Goal: Transaction & Acquisition: Subscribe to service/newsletter

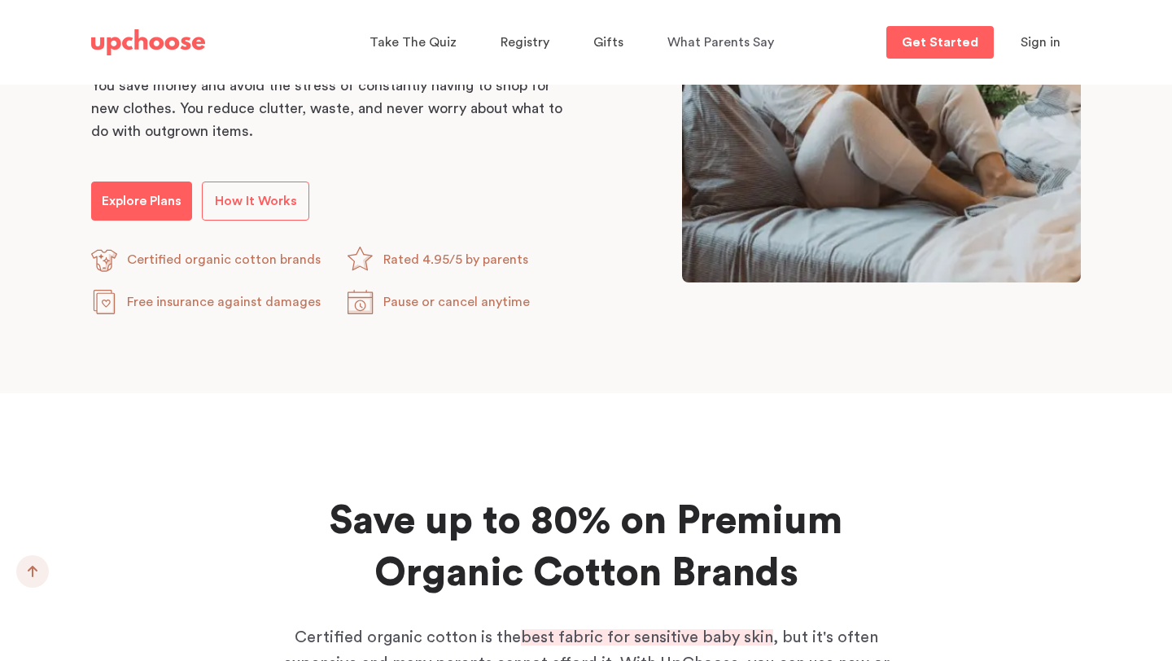
scroll to position [1095, 0]
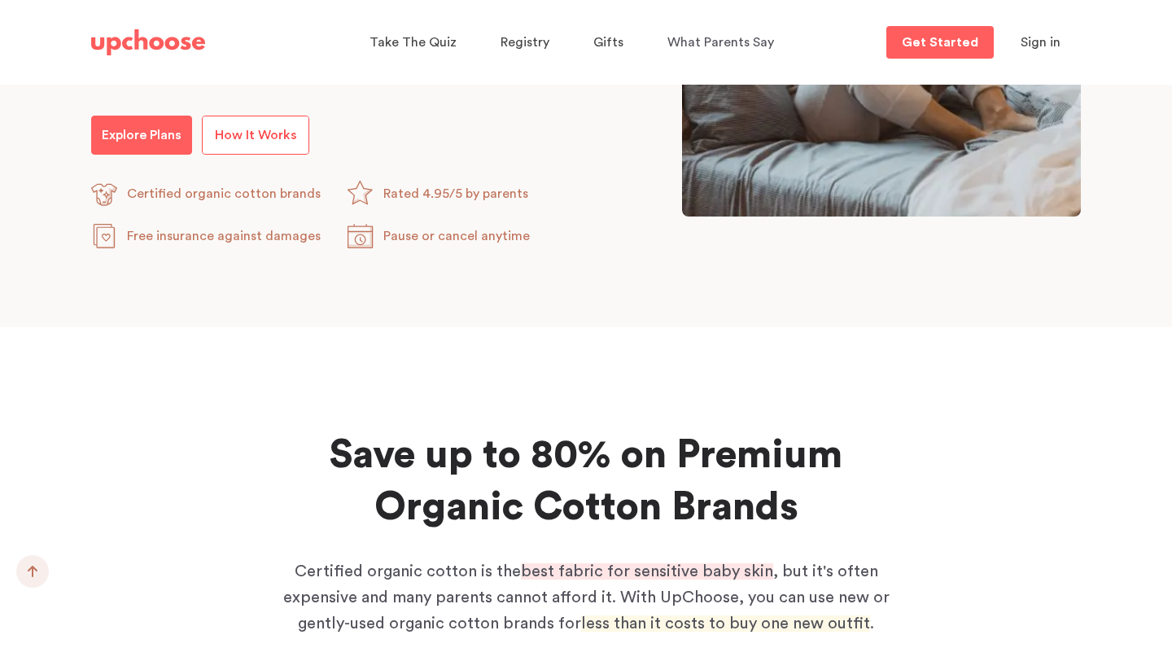
click at [233, 136] on span "How It Works" at bounding box center [256, 135] width 82 height 13
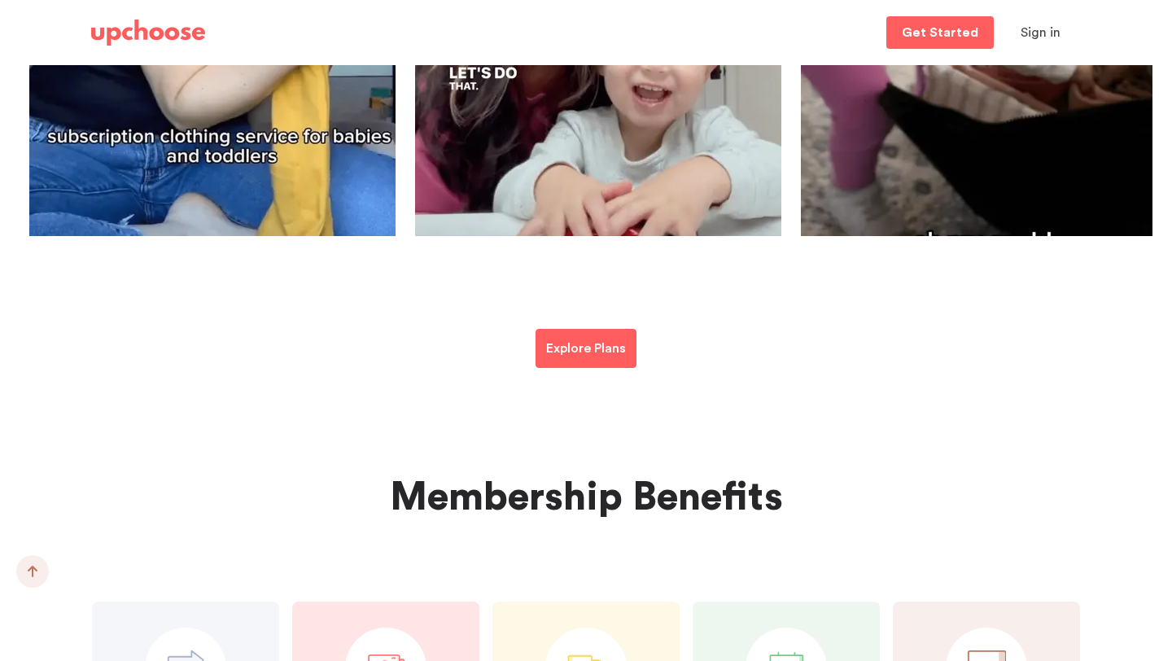
scroll to position [3645, 0]
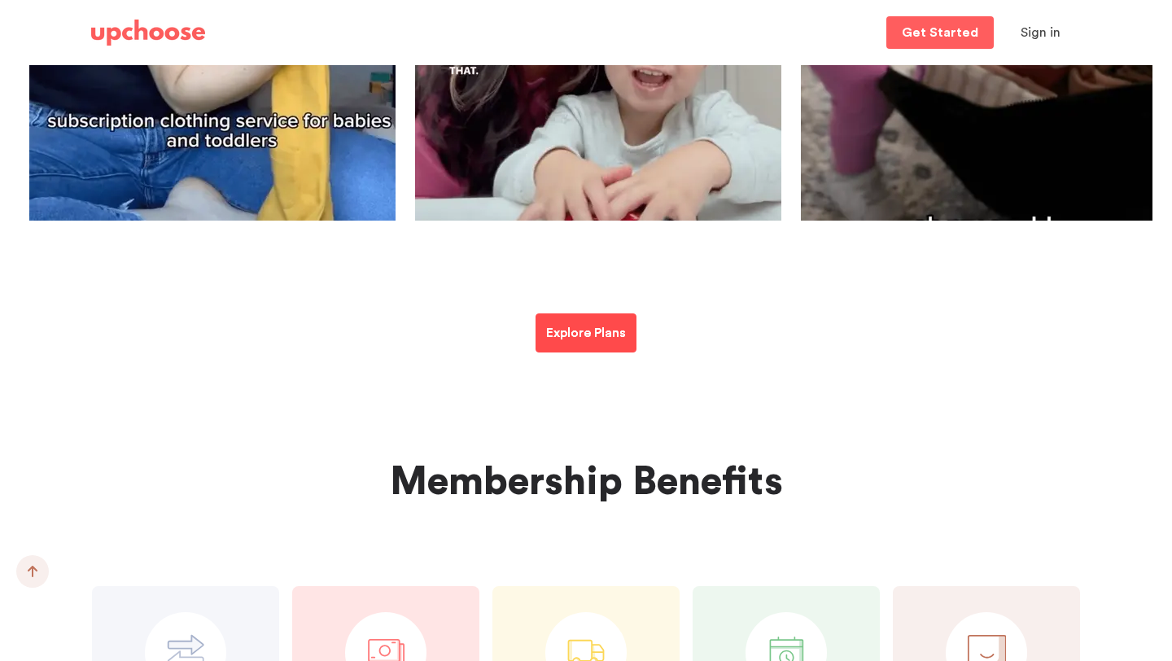
click at [566, 347] on link "Explore Plans" at bounding box center [586, 332] width 101 height 39
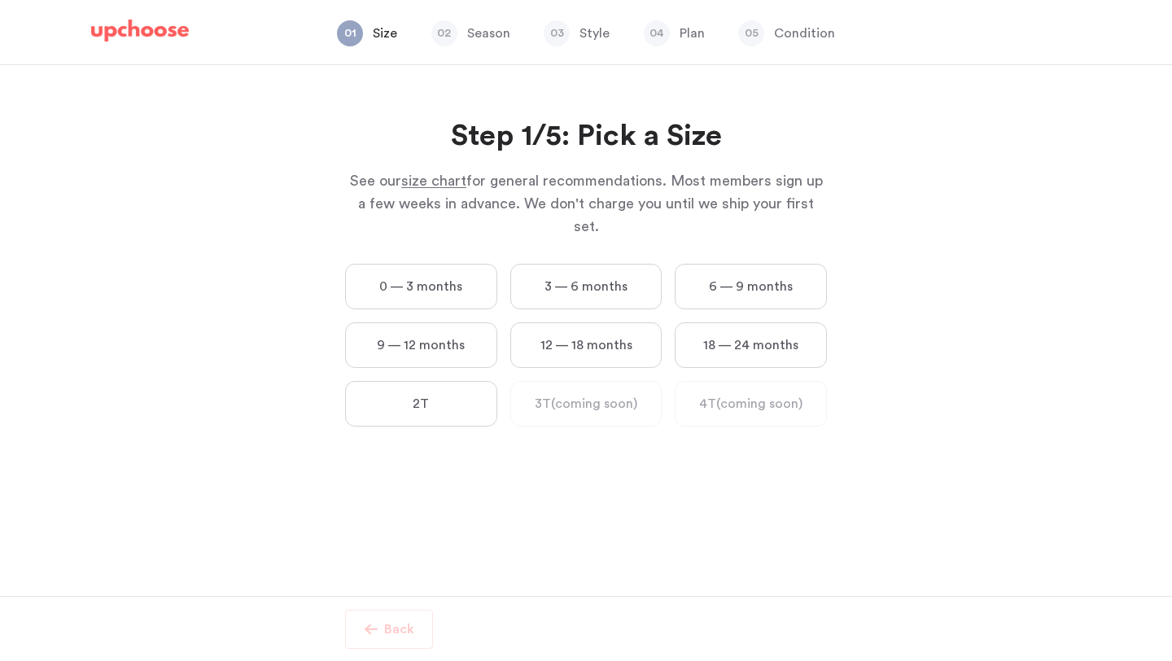
click at [423, 264] on label "0 — 3 months" at bounding box center [421, 287] width 152 height 46
click at [0, 0] on months "0 — 3 months" at bounding box center [0, 0] width 0 height 0
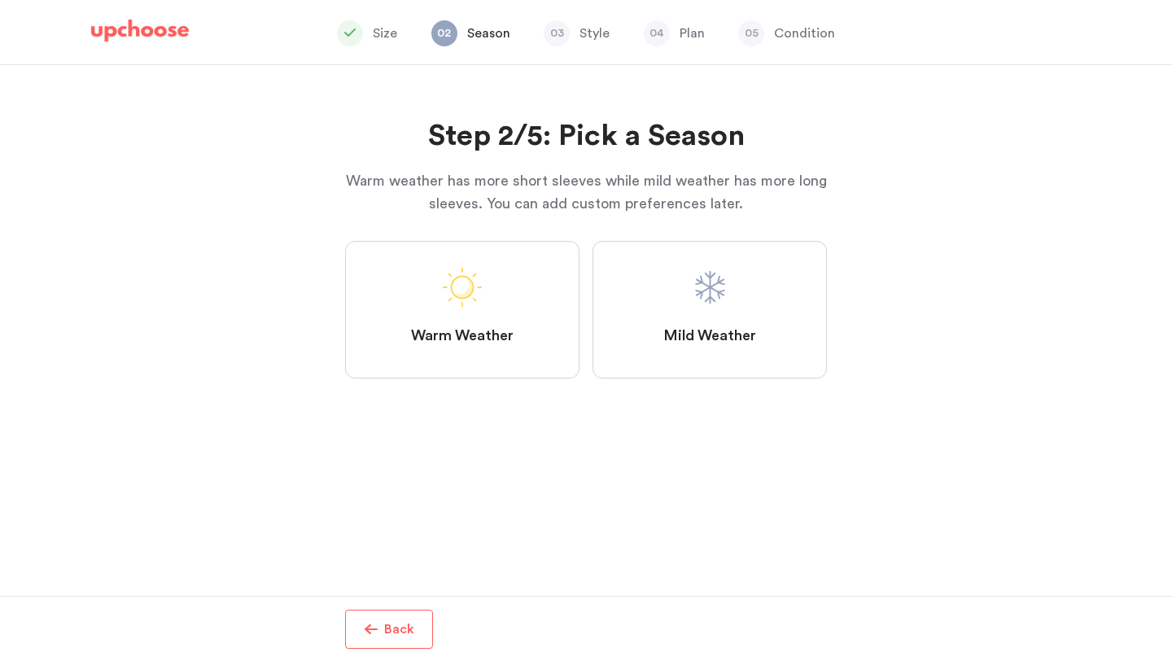
click at [655, 301] on label "Mild Weather" at bounding box center [709, 310] width 234 height 138
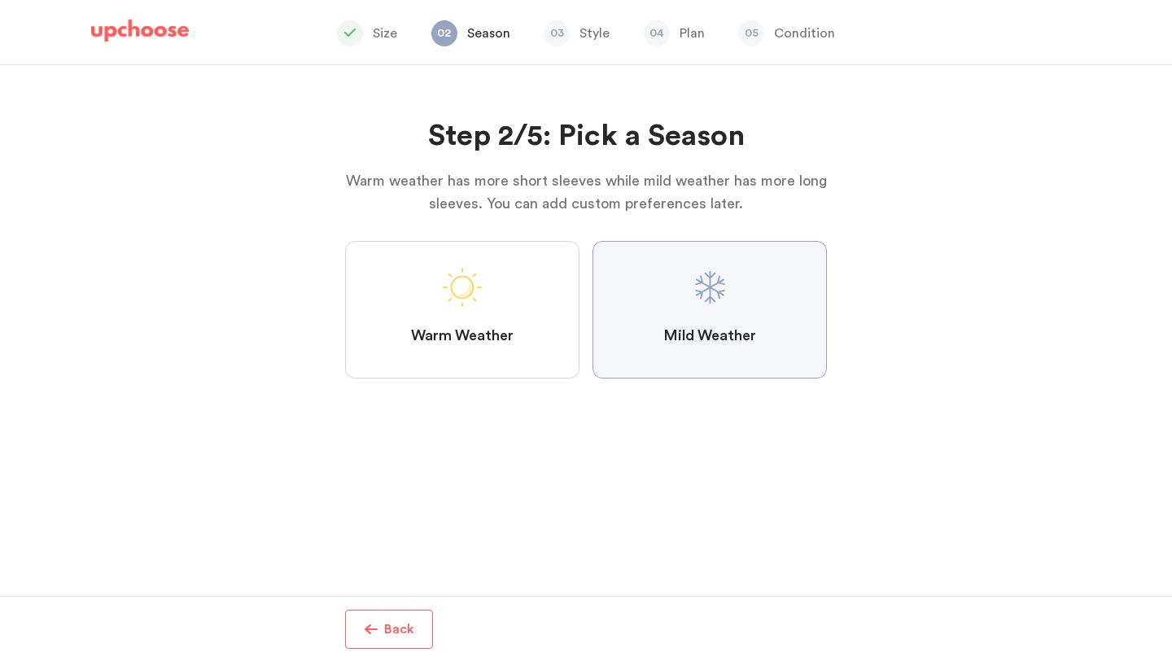
click at [0, 0] on Weather "Mild Weather" at bounding box center [0, 0] width 0 height 0
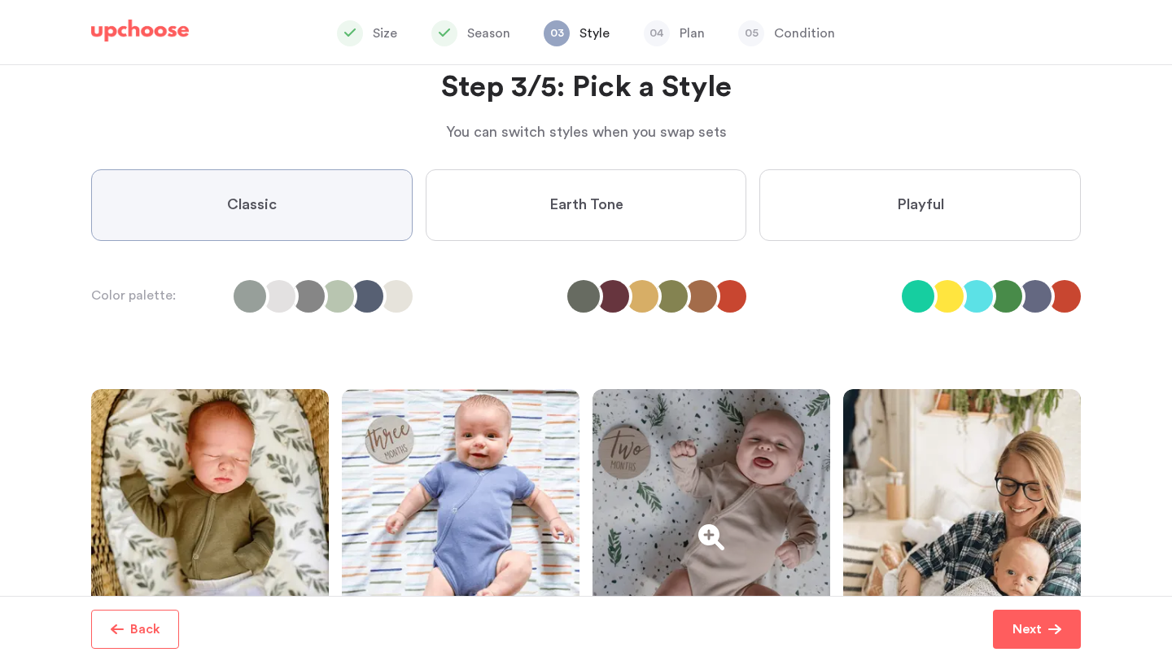
scroll to position [48, 0]
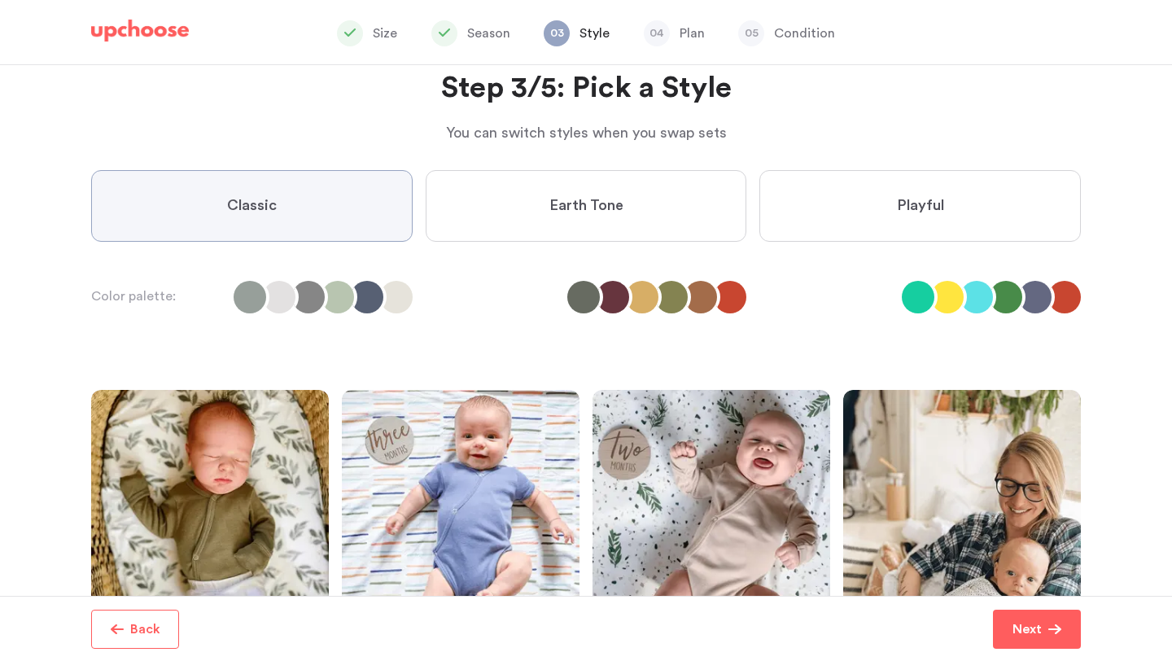
click at [493, 212] on label "Earth Tone" at bounding box center [586, 206] width 321 height 72
click at [0, 0] on Tone "Earth Tone" at bounding box center [0, 0] width 0 height 0
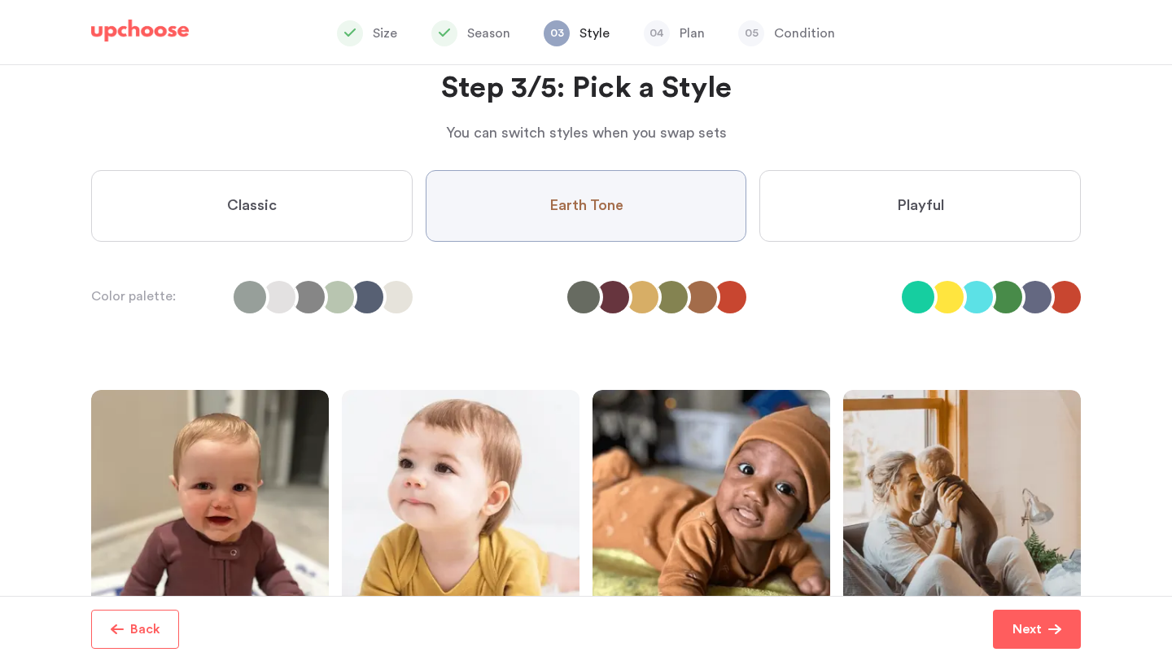
click at [781, 214] on label "Playful" at bounding box center [919, 206] width 321 height 72
click at [0, 0] on input "Playful" at bounding box center [0, 0] width 0 height 0
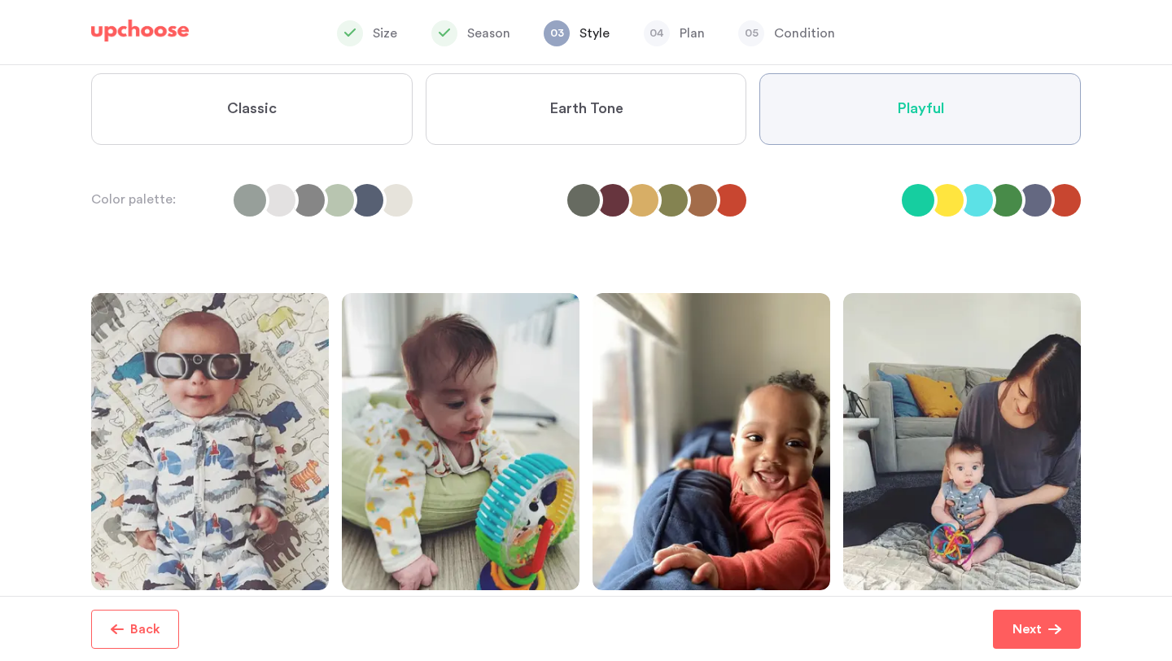
scroll to position [122, 0]
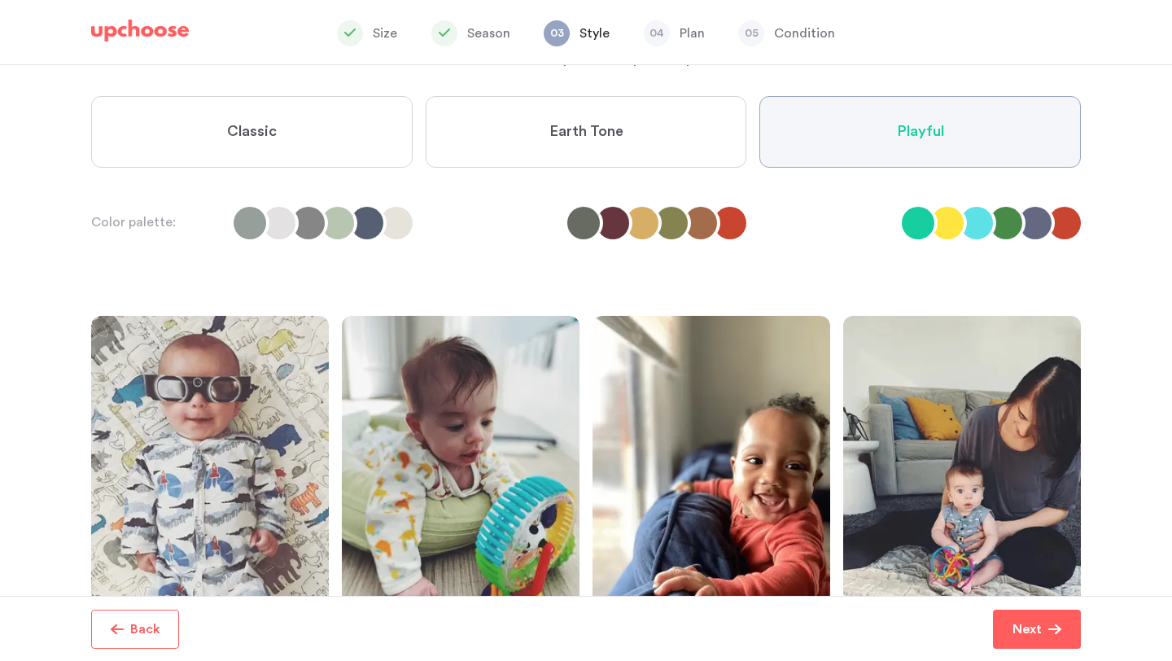
click at [616, 136] on span "Earth Tone" at bounding box center [586, 132] width 74 height 20
click at [0, 0] on Tone "Earth Tone" at bounding box center [0, 0] width 0 height 0
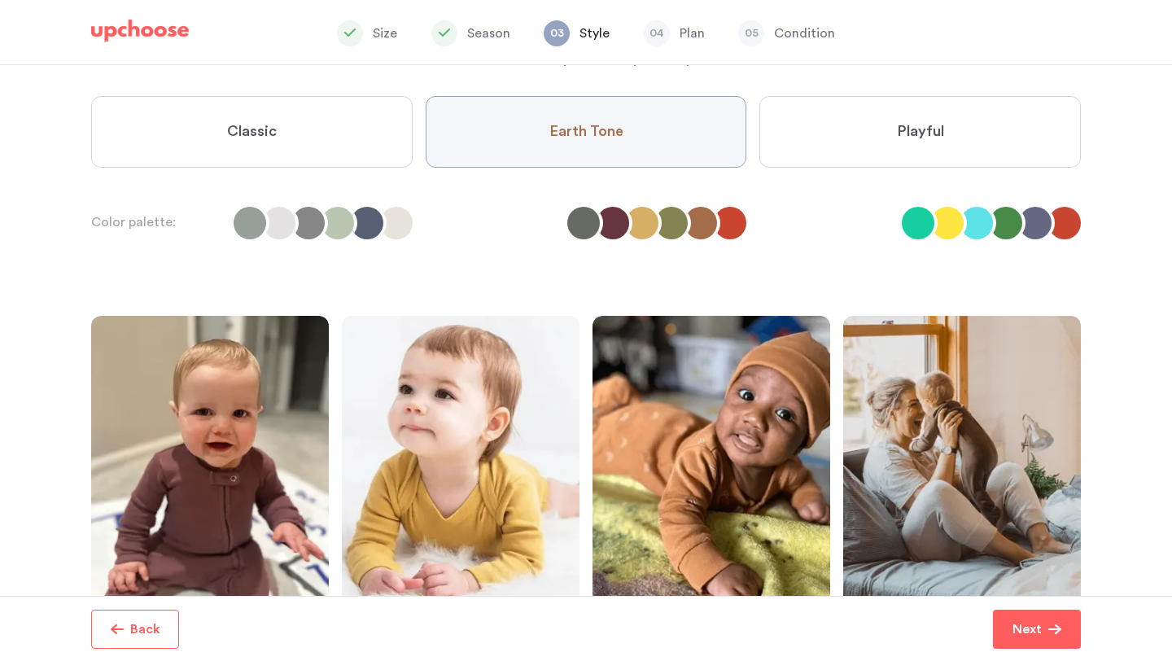
click at [286, 137] on label "Classic" at bounding box center [251, 132] width 321 height 72
click at [0, 0] on input "Classic" at bounding box center [0, 0] width 0 height 0
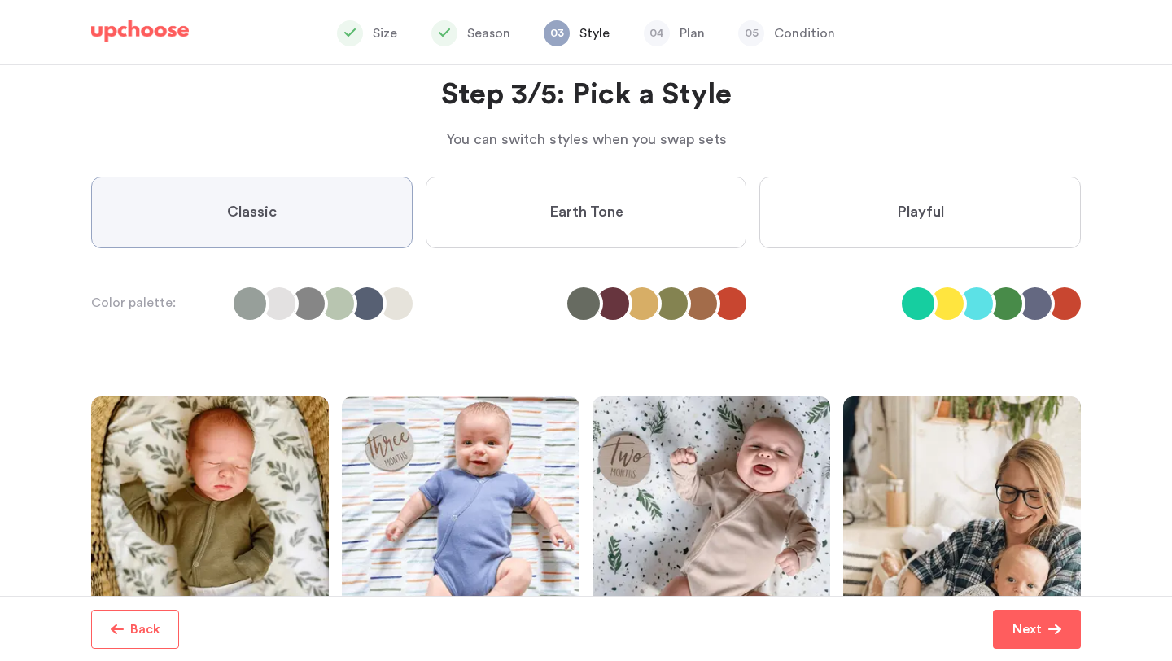
scroll to position [129, 0]
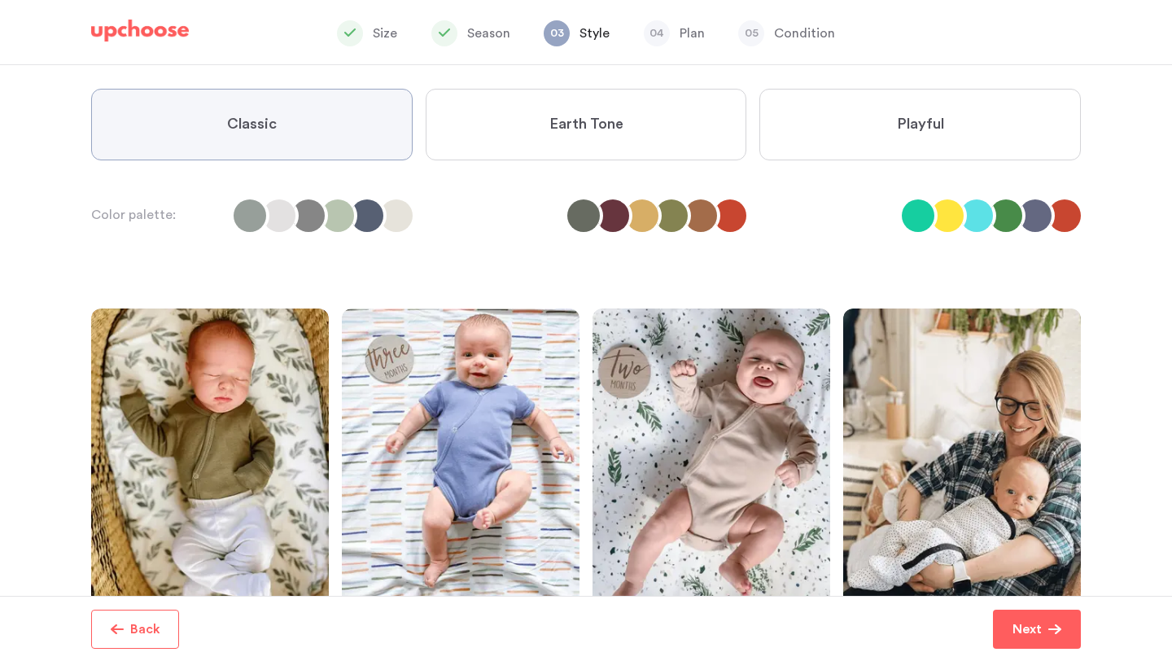
click at [545, 144] on label "Earth Tone" at bounding box center [586, 125] width 321 height 72
click at [0, 0] on Tone "Earth Tone" at bounding box center [0, 0] width 0 height 0
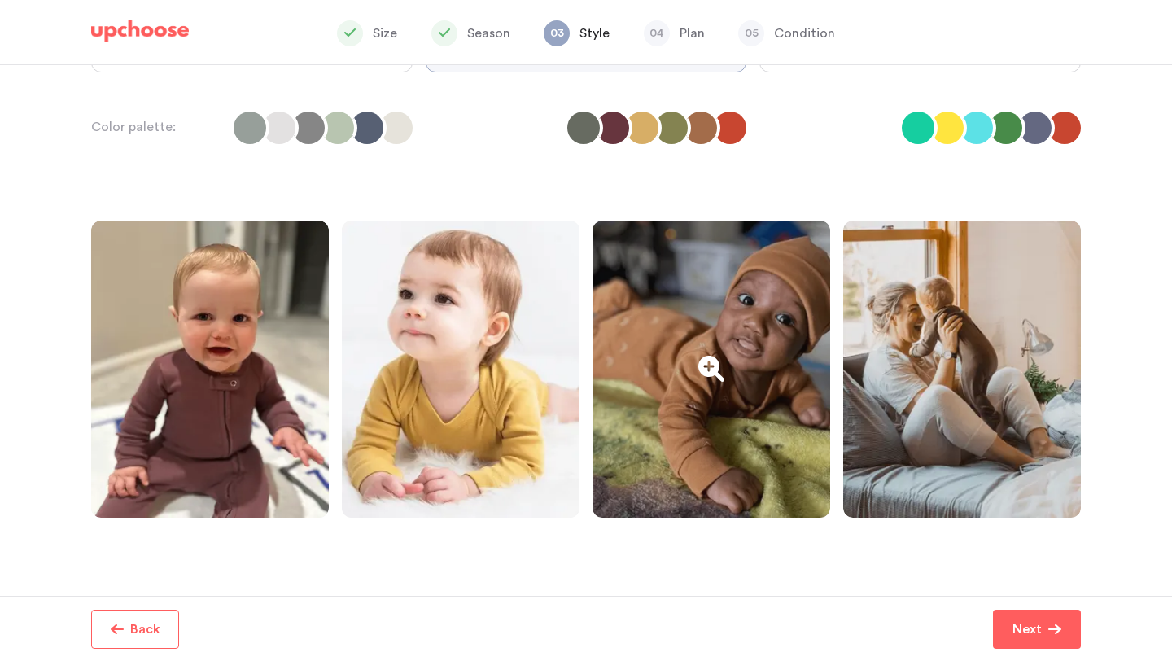
scroll to position [279, 0]
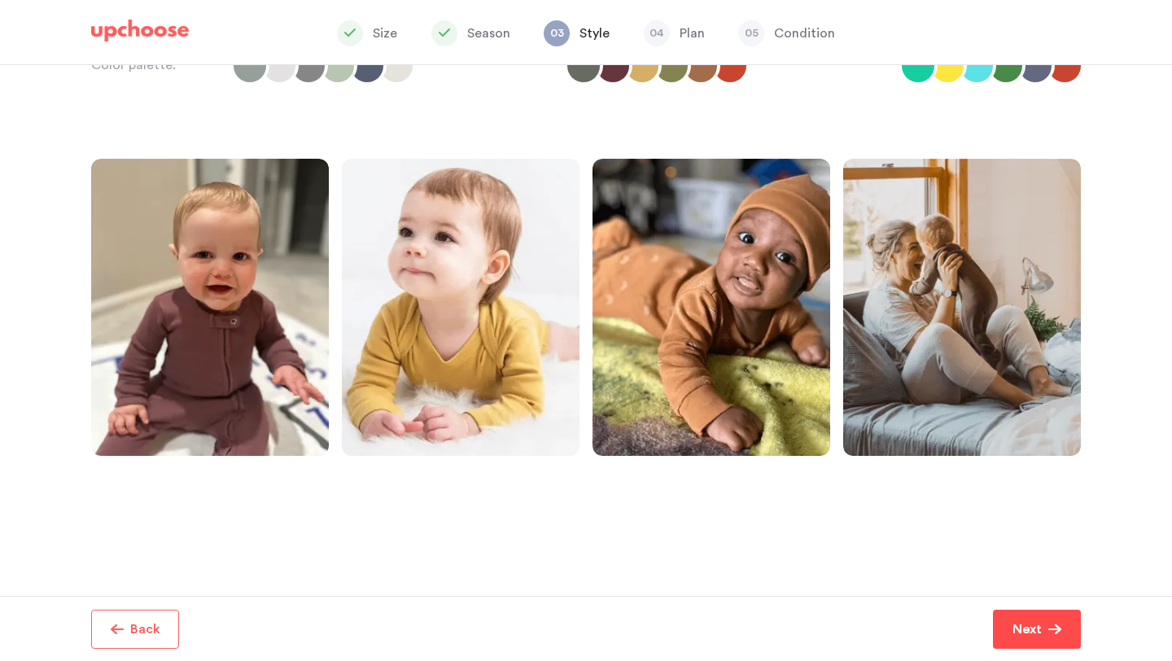
click at [1034, 632] on p "Next" at bounding box center [1026, 629] width 29 height 20
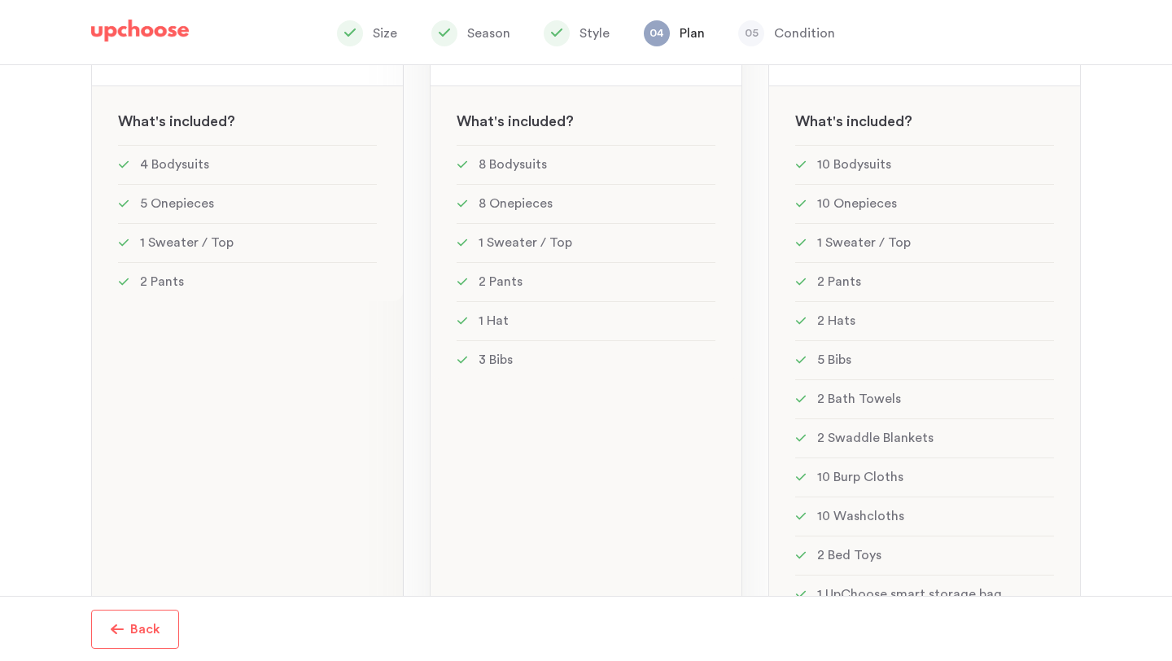
scroll to position [392, 0]
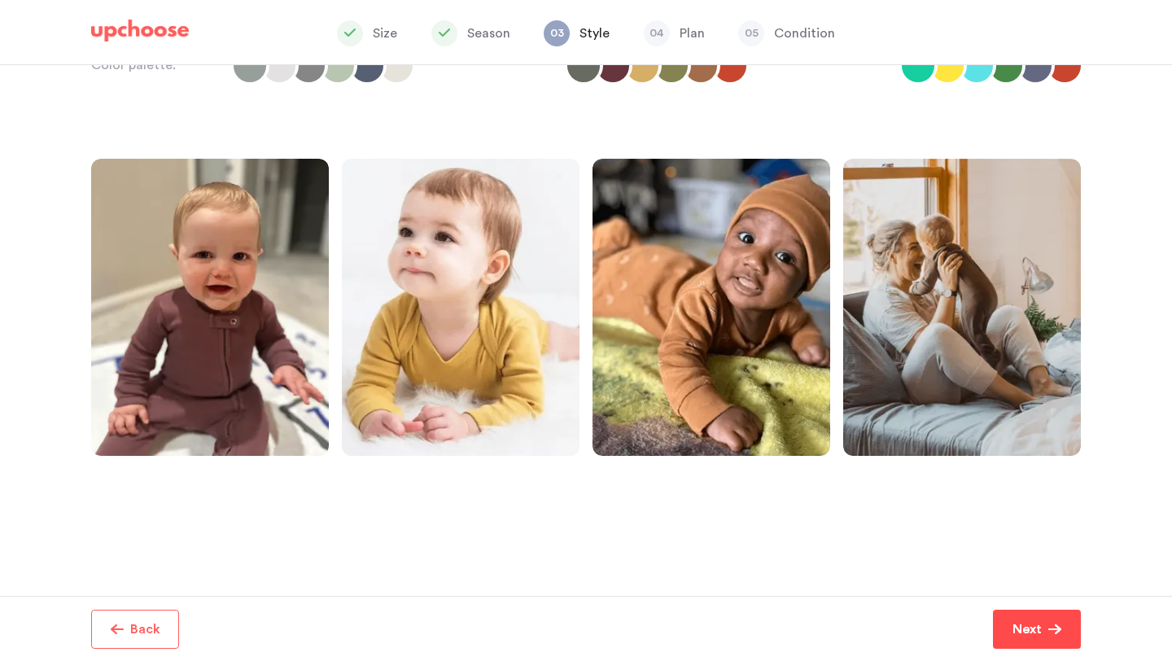
click at [1009, 614] on button "Next" at bounding box center [1037, 629] width 88 height 39
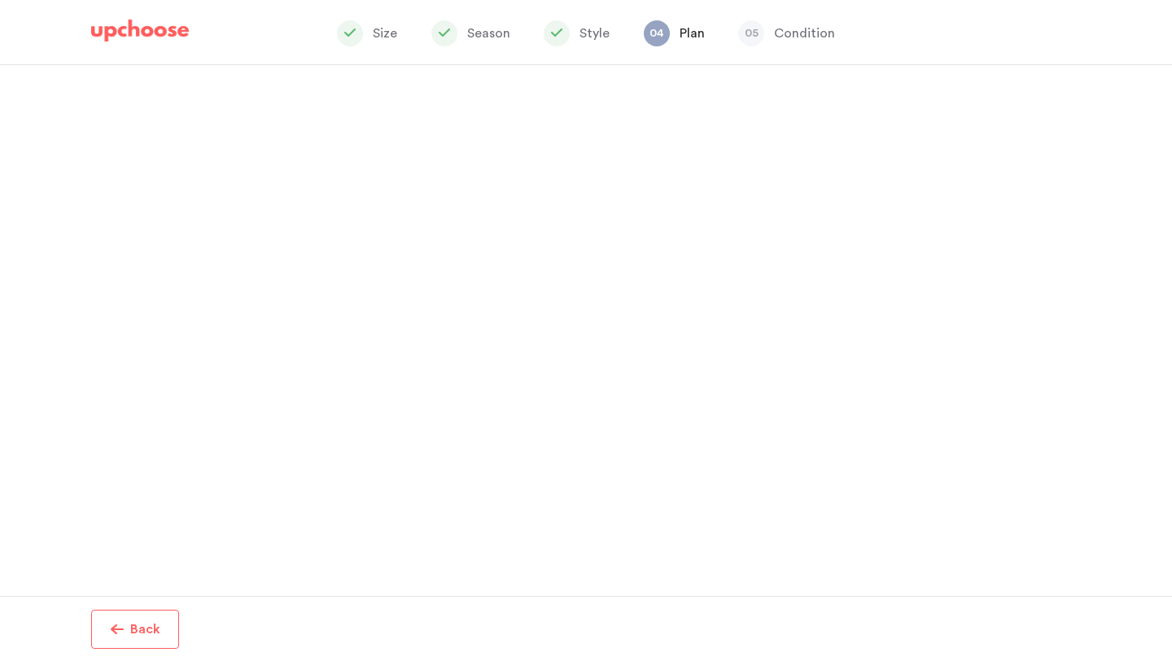
scroll to position [142, 0]
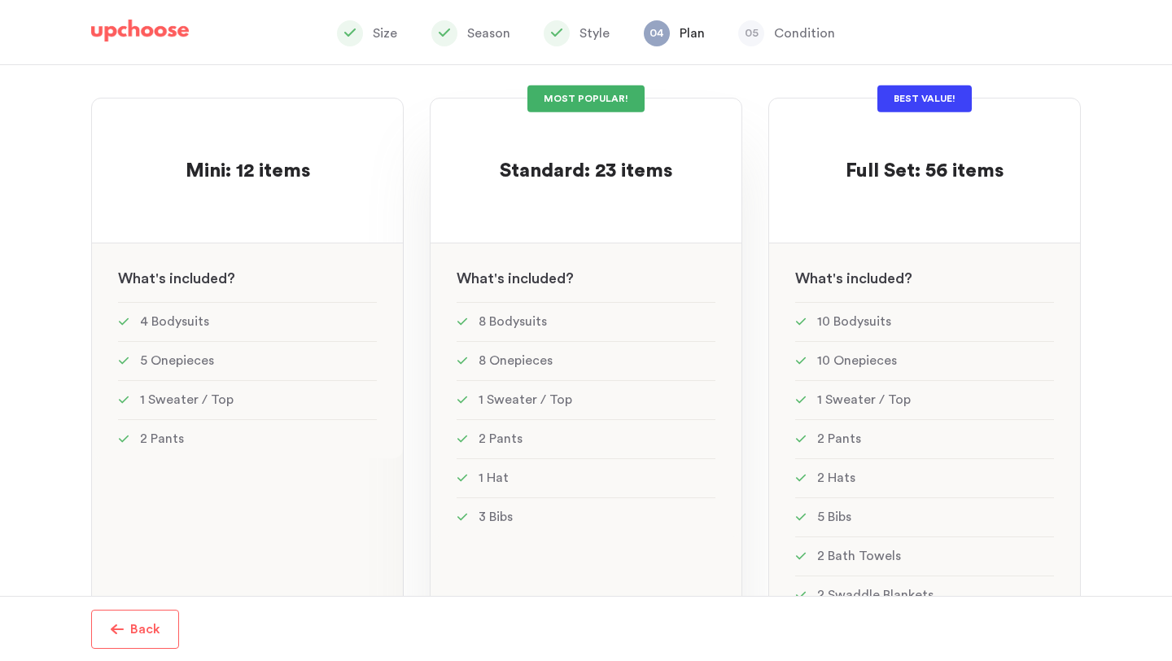
click at [614, 240] on div "MOST POPULAR! Standard: 23 items Standard: 23 items See w W hat's included ? 8 …" at bounding box center [586, 443] width 313 height 691
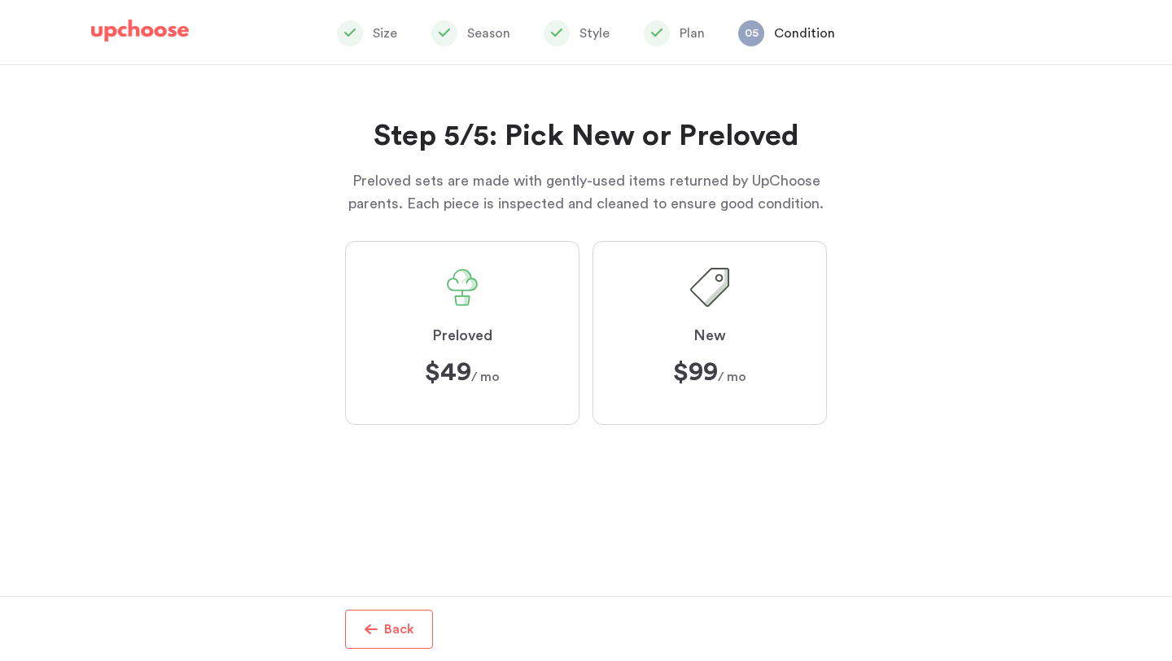
scroll to position [195, 0]
click at [501, 308] on label "Preloved $49 $49 / mo" at bounding box center [462, 333] width 234 height 184
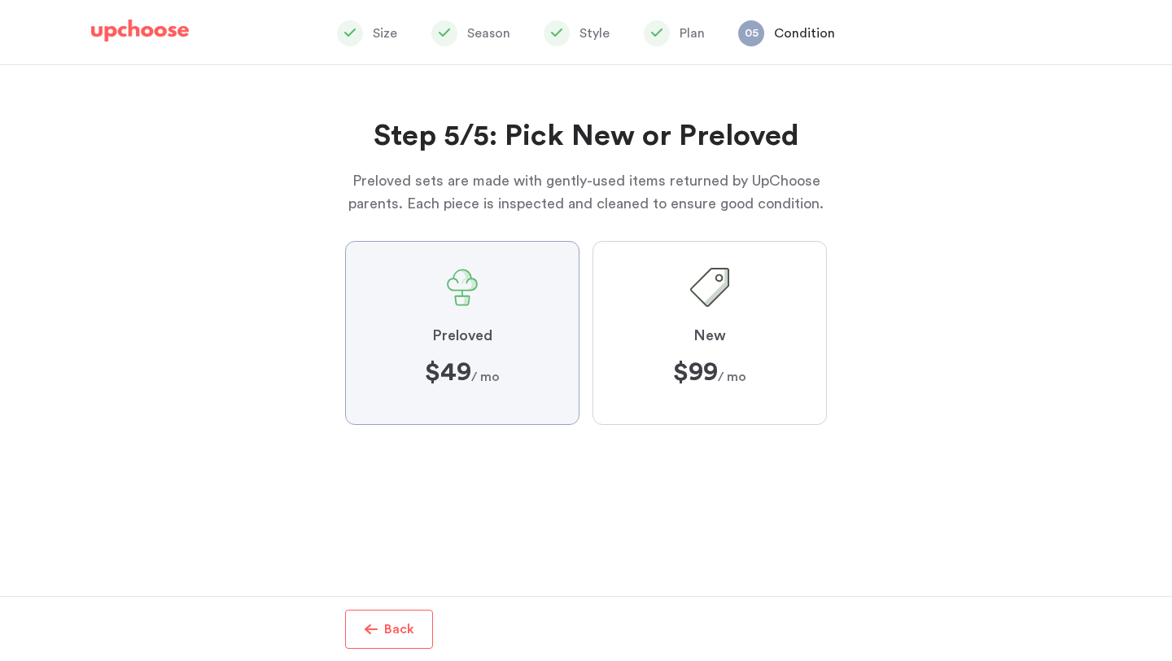
click at [0, 0] on input "Preloved $49 $49 / mo" at bounding box center [0, 0] width 0 height 0
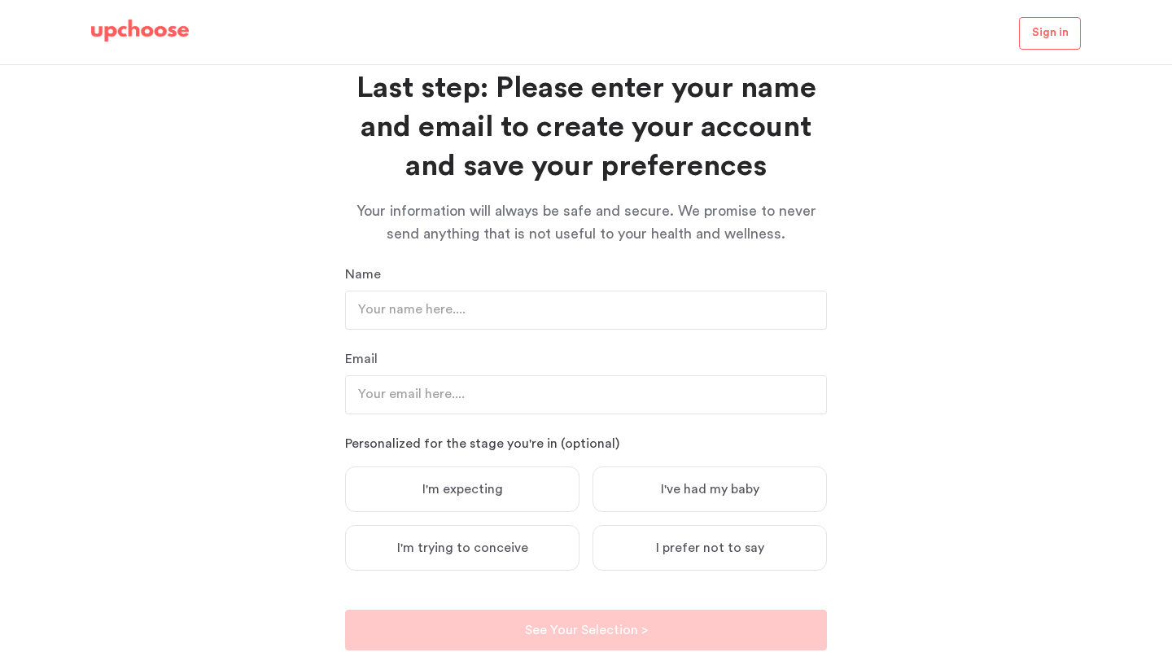
scroll to position [90, 0]
